Goal: Book appointment/travel/reservation

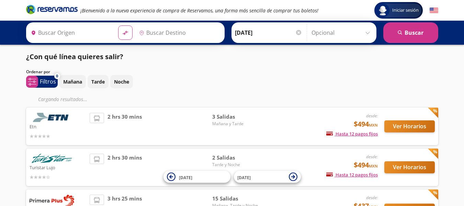
type input "[GEOGRAPHIC_DATA], [GEOGRAPHIC_DATA]"
type input "Querétaro, Querétaro"
click at [78, 82] on p "Mañana" at bounding box center [72, 81] width 19 height 7
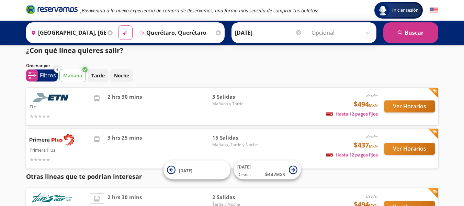
scroll to position [4, 0]
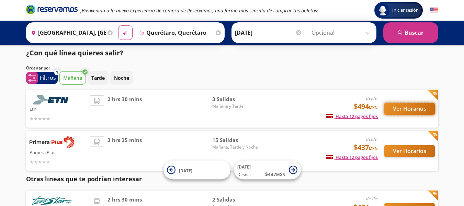
click at [404, 107] on button "Ver Horarios" at bounding box center [410, 109] width 51 height 12
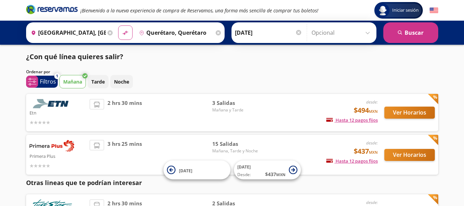
scroll to position [4, 0]
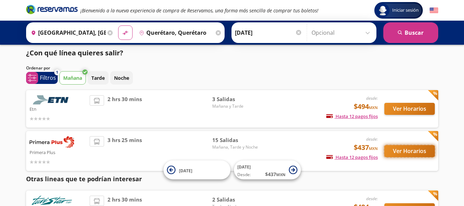
click at [393, 152] on button "Ver Horarios" at bounding box center [410, 151] width 51 height 12
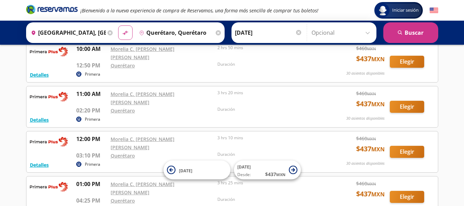
scroll to position [220, 0]
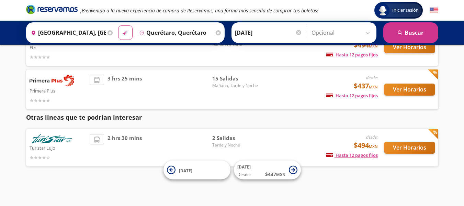
scroll to position [4, 0]
